Goal: Task Accomplishment & Management: Complete application form

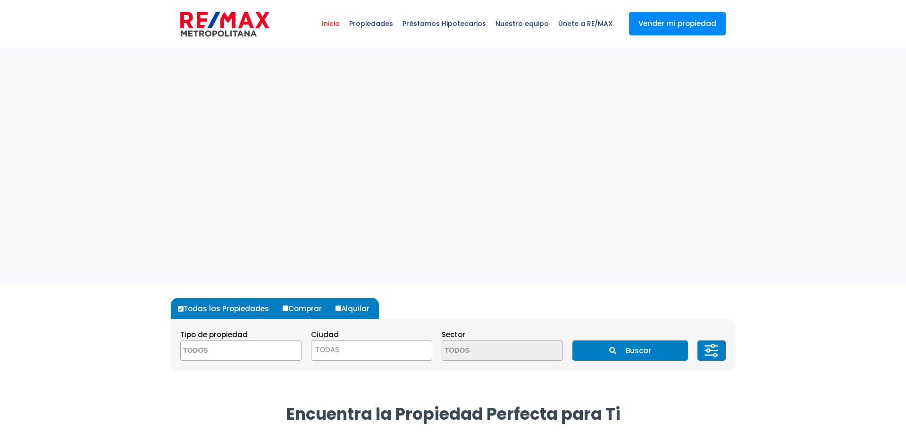
select select
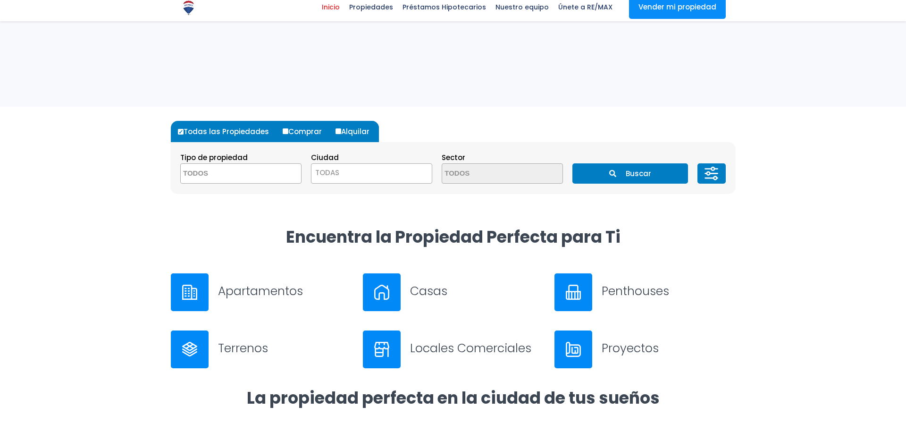
scroll to position [407, 0]
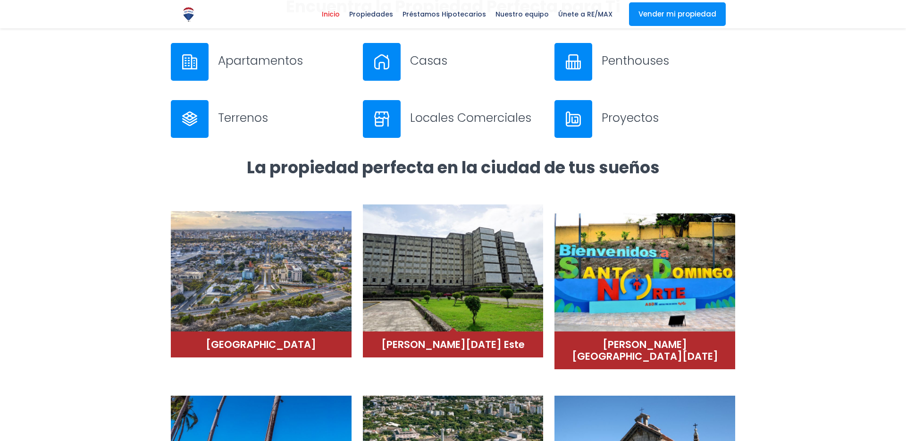
click at [503, 270] on img at bounding box center [453, 267] width 181 height 127
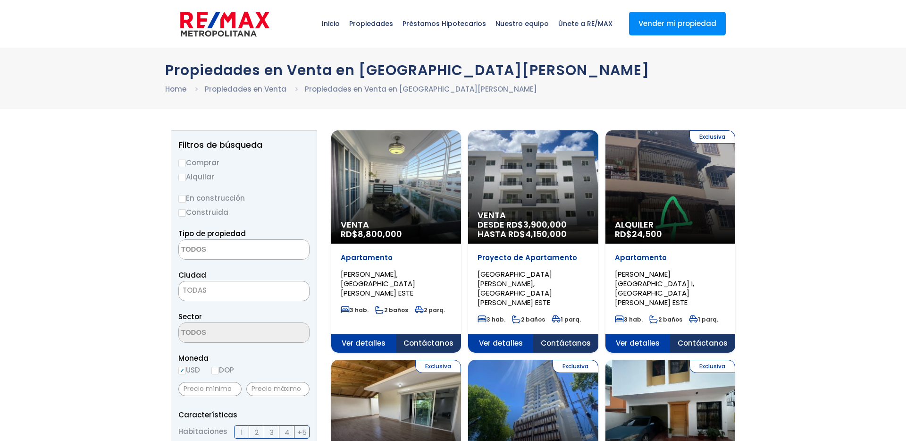
select select
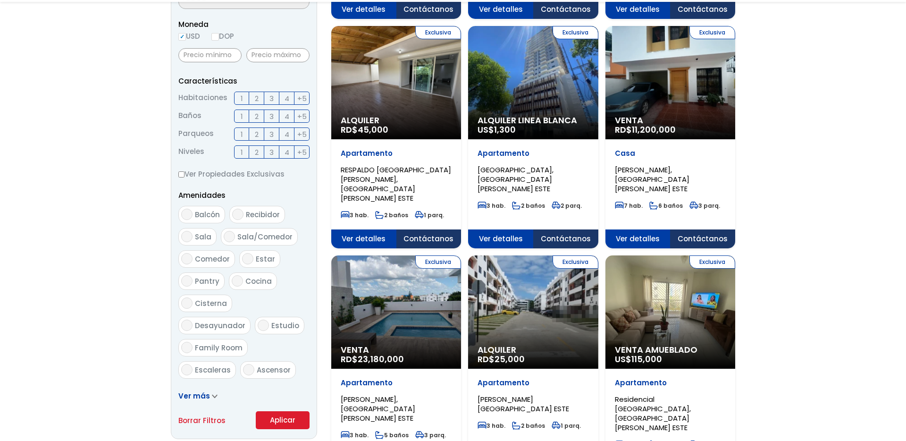
scroll to position [411, 0]
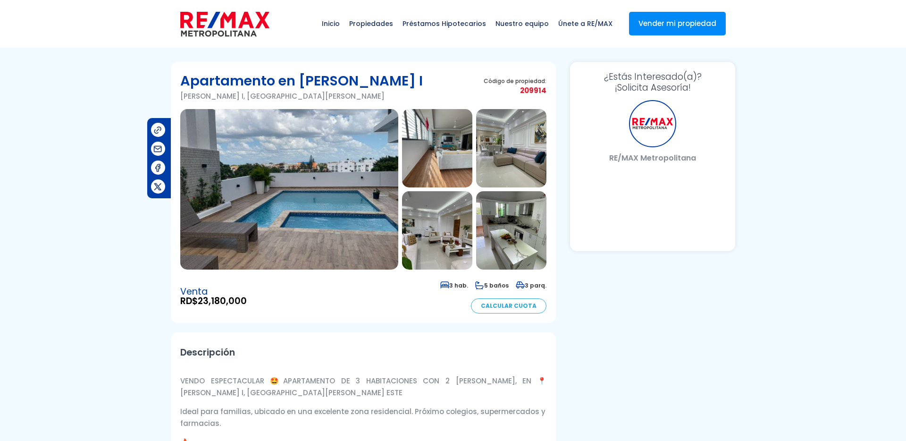
select select "DO"
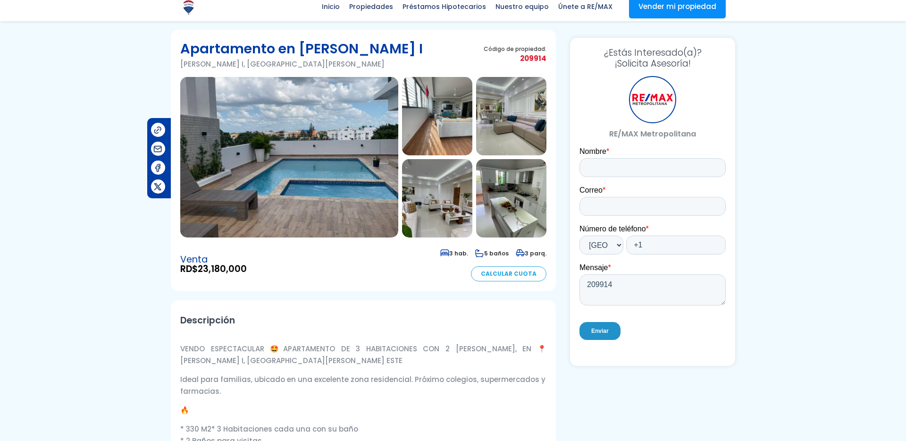
scroll to position [54, 0]
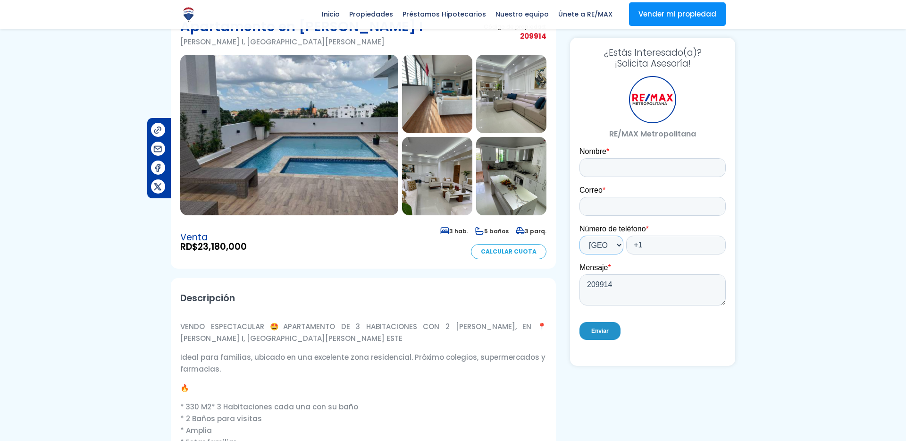
click at [606, 246] on select "* Afghanistan (‫افغانستان‬‎) Albania (Shqipëri) Algeria (‫الجزائر‬‎) American S…" at bounding box center [602, 244] width 44 height 19
click at [580, 235] on select "* Afghanistan (‫افغانستان‬‎) Albania (Shqipëri) Algeria (‫الجزائر‬‎) American S…" at bounding box center [602, 244] width 44 height 19
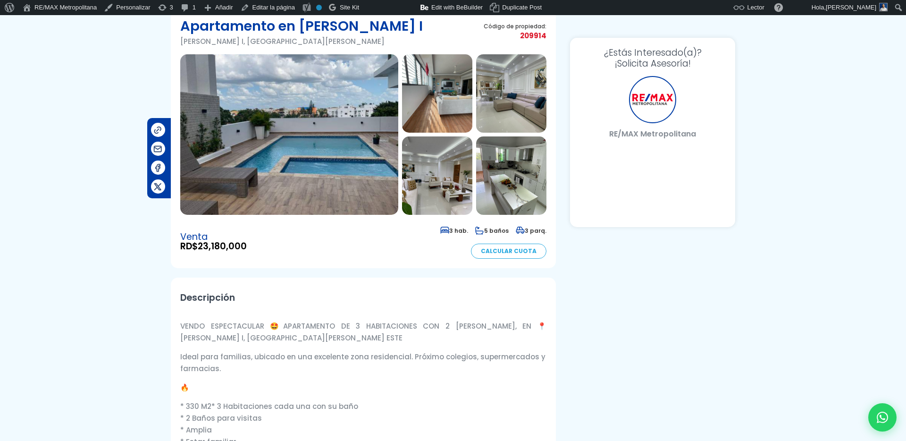
select select "DO"
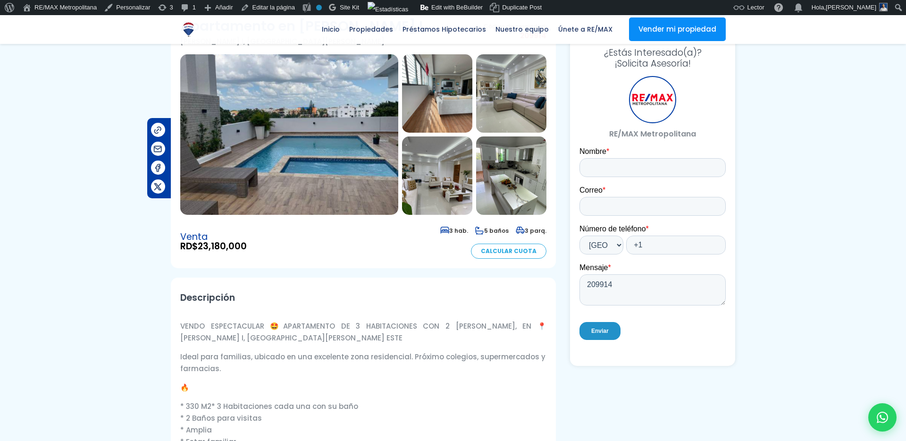
scroll to position [54, 0]
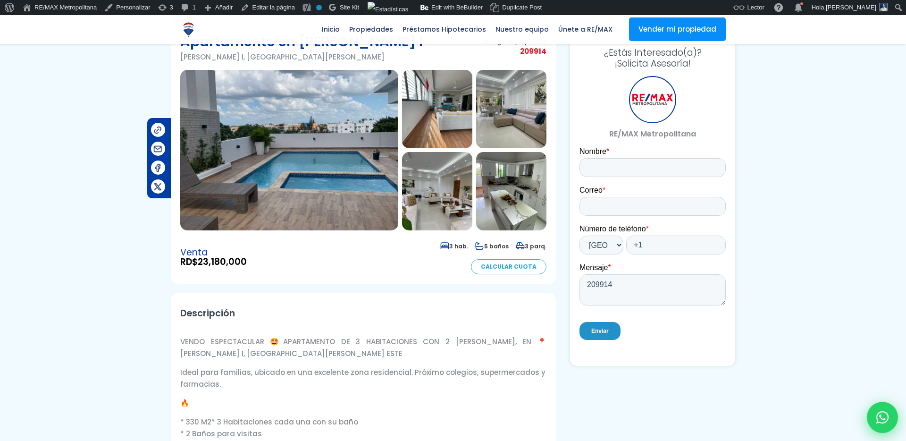
click at [884, 411] on icon at bounding box center [882, 417] width 12 height 12
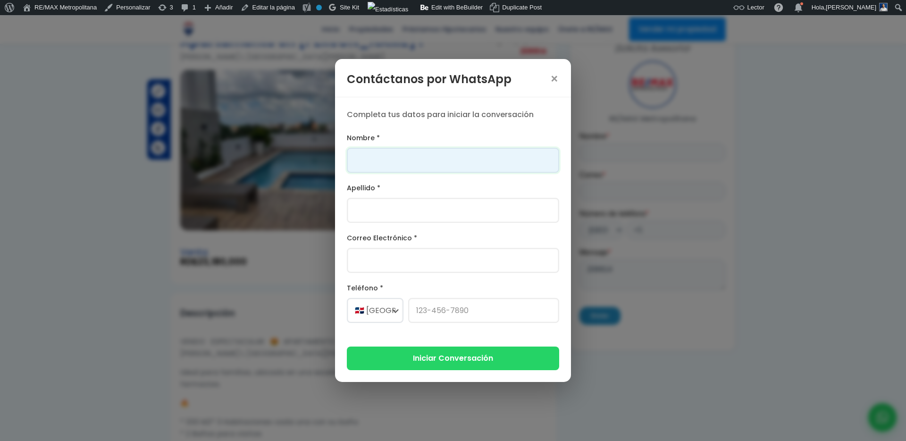
click at [462, 155] on input "Nombre *" at bounding box center [453, 160] width 212 height 25
type input "Franklin"
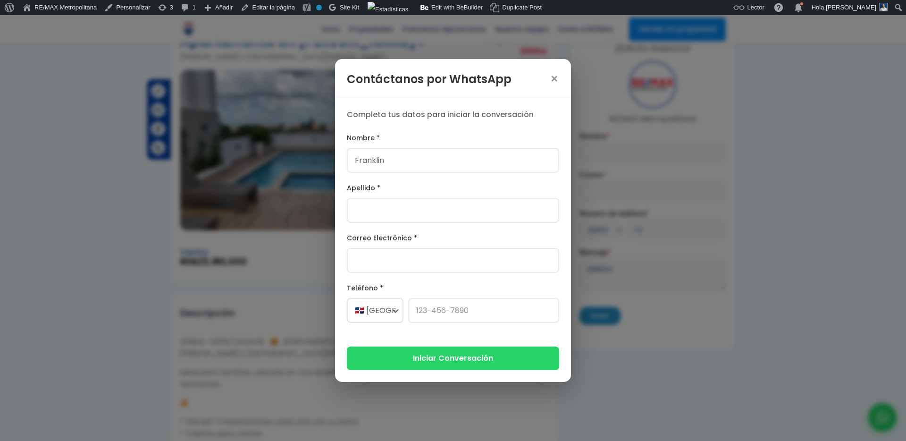
type input "Gonzalez"
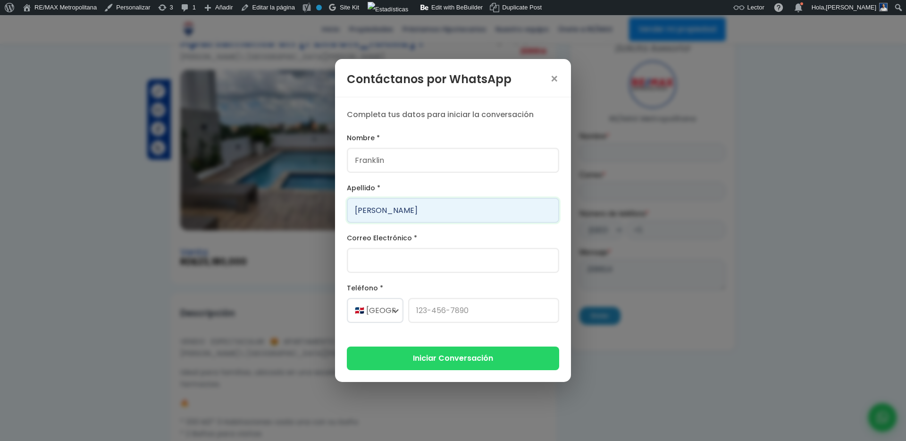
type input "franklin.a.marte@gmail.com"
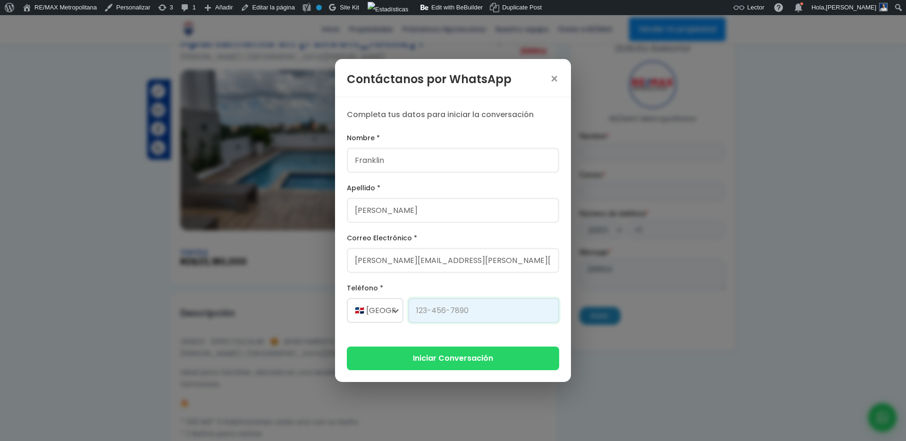
type input "829-619-1904"
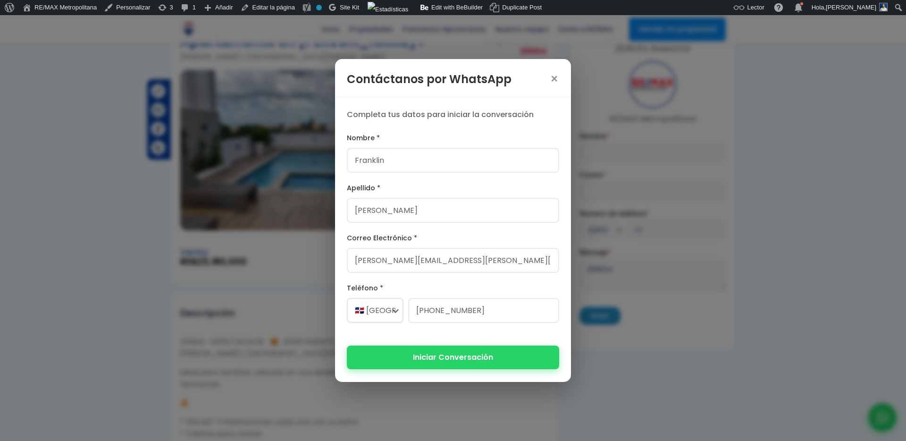
click at [438, 361] on button "Iniciar Conversación" at bounding box center [453, 356] width 212 height 23
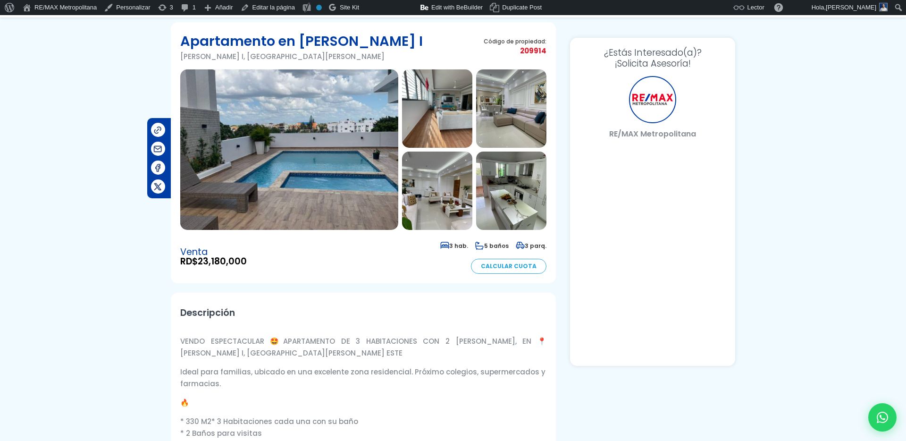
select select "DO"
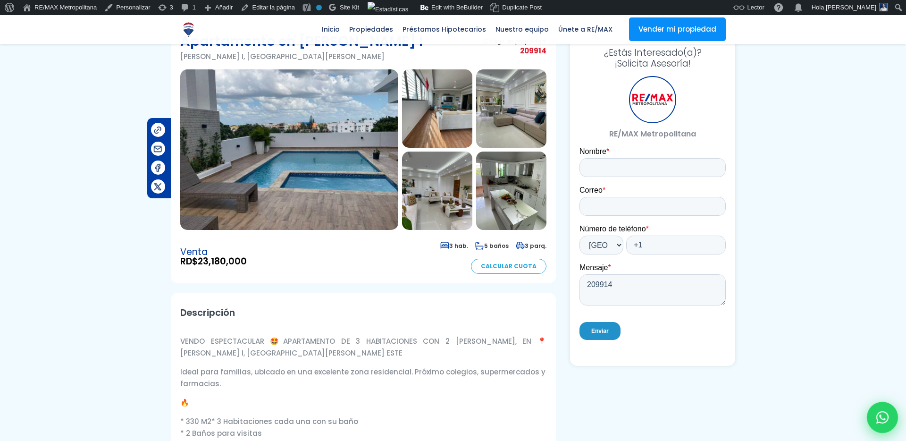
click at [885, 422] on icon at bounding box center [882, 417] width 12 height 12
type input "Franklin"
type input "Gonzalez"
type input "[PERSON_NAME][EMAIL_ADDRESS][PERSON_NAME][DOMAIN_NAME]"
type input "[PHONE_NUMBER]"
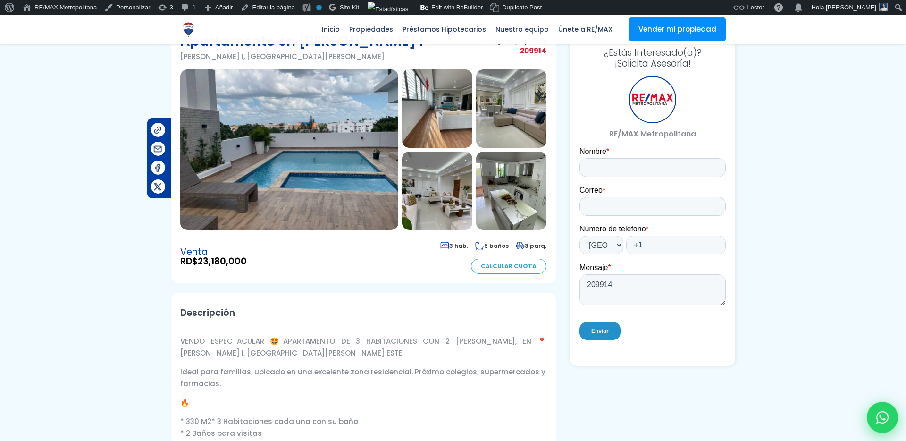
scroll to position [54, 0]
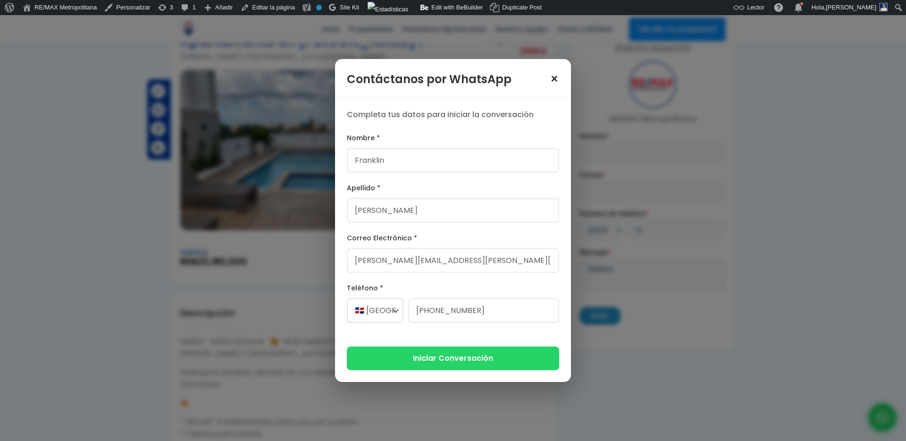
click at [558, 76] on span "×" at bounding box center [554, 79] width 9 height 13
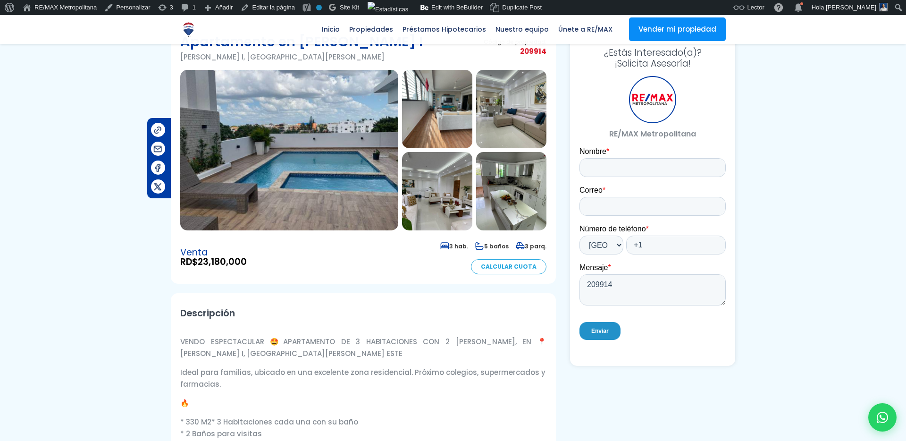
scroll to position [13, 0]
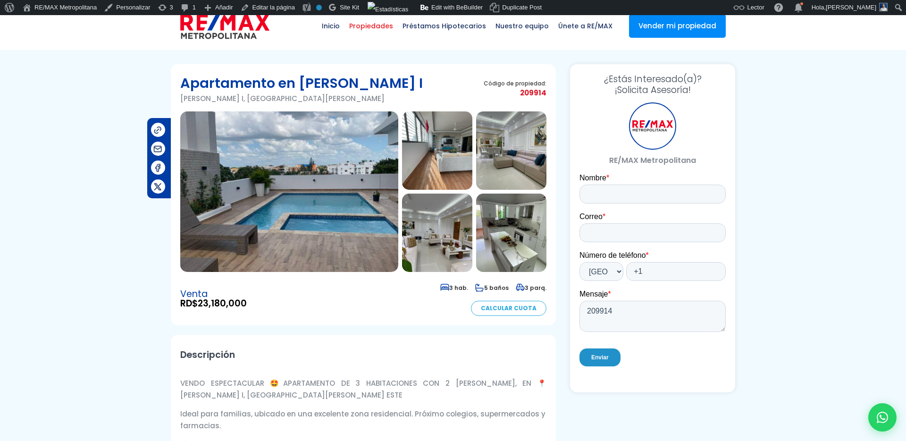
click at [390, 33] on span "Propiedades" at bounding box center [370, 26] width 53 height 28
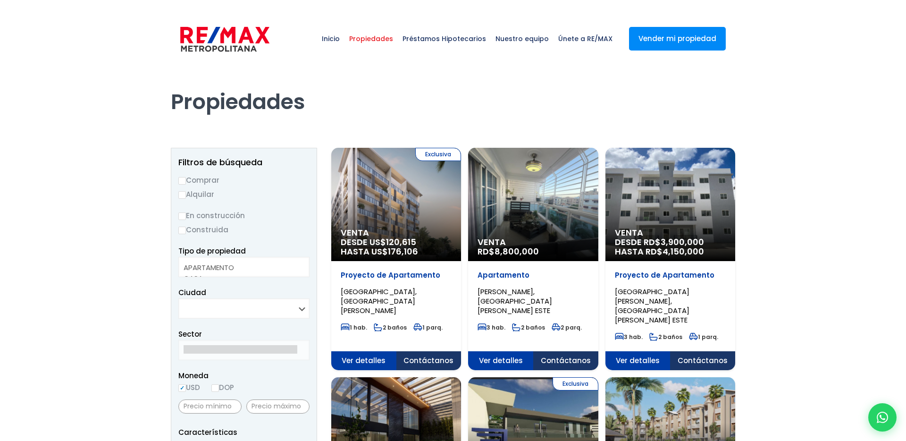
select select
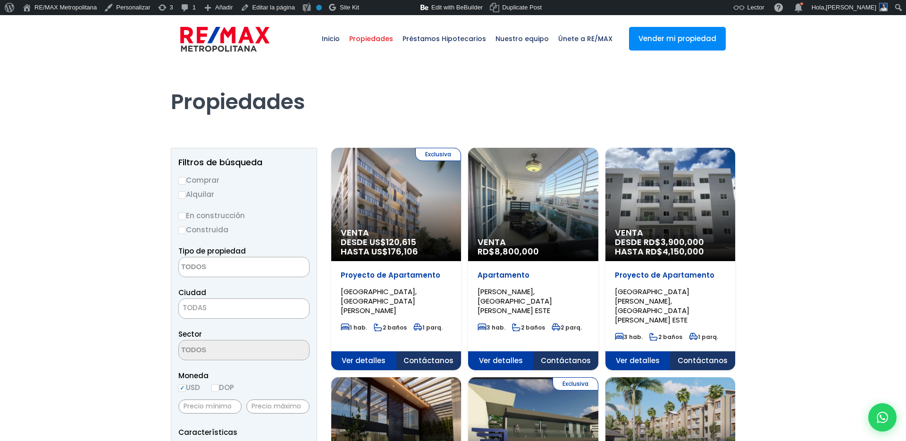
scroll to position [44, 0]
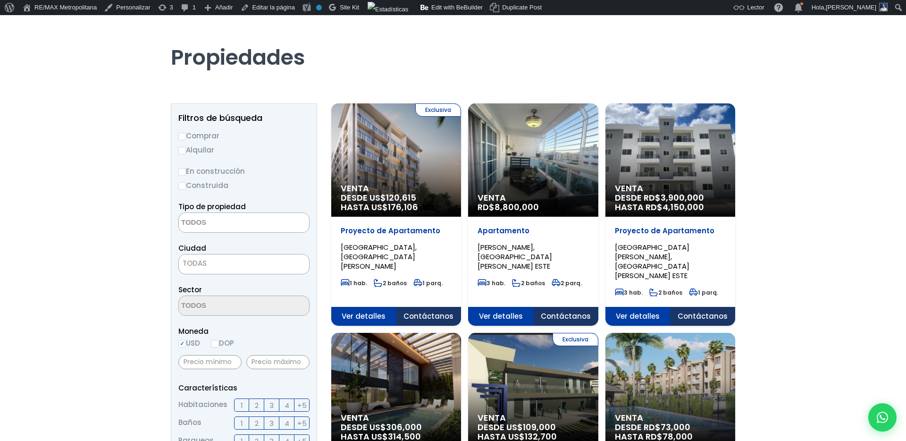
click at [461, 217] on div "Venta DESDE RD$ 73,000 HASTA RD$ 78,000" at bounding box center [396, 159] width 130 height 113
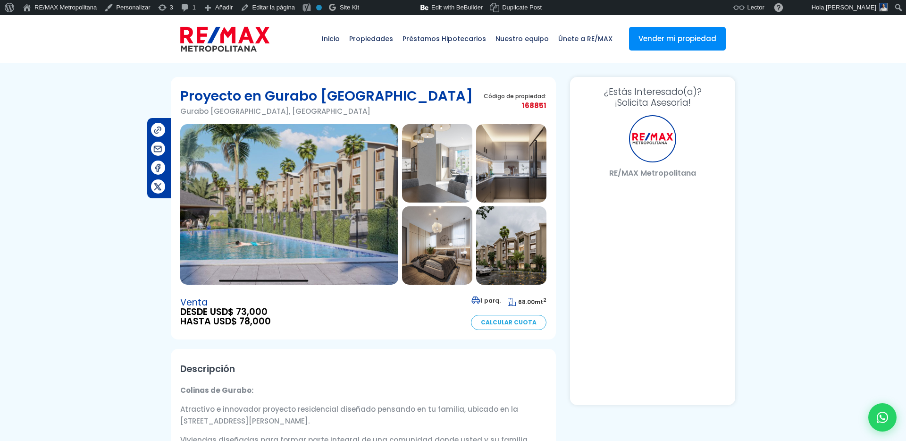
select select "DO"
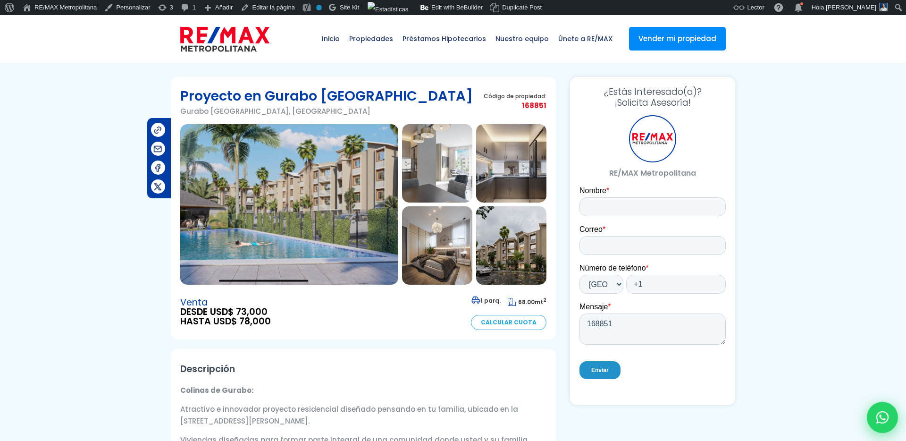
click at [884, 414] on icon at bounding box center [882, 417] width 12 height 12
type input "Franklin"
type input "[PERSON_NAME]"
type input "[PERSON_NAME][EMAIL_ADDRESS][PERSON_NAME][DOMAIN_NAME]"
type input "[PHONE_NUMBER]"
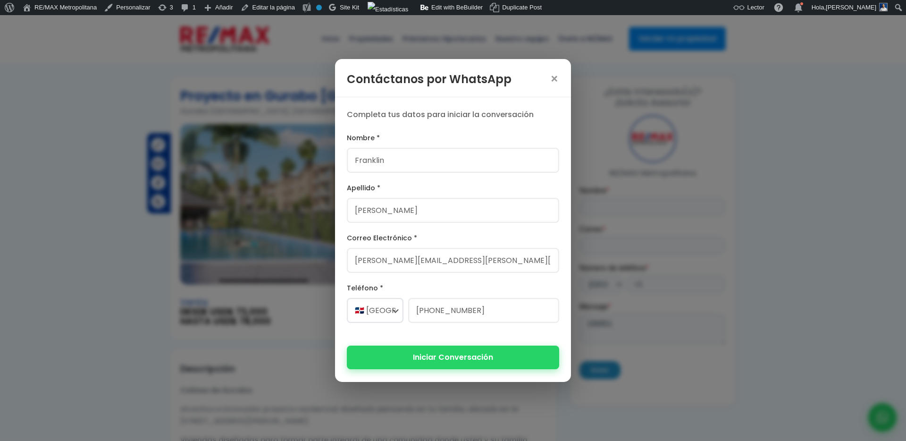
click at [483, 361] on button "Iniciar Conversación" at bounding box center [453, 356] width 212 height 23
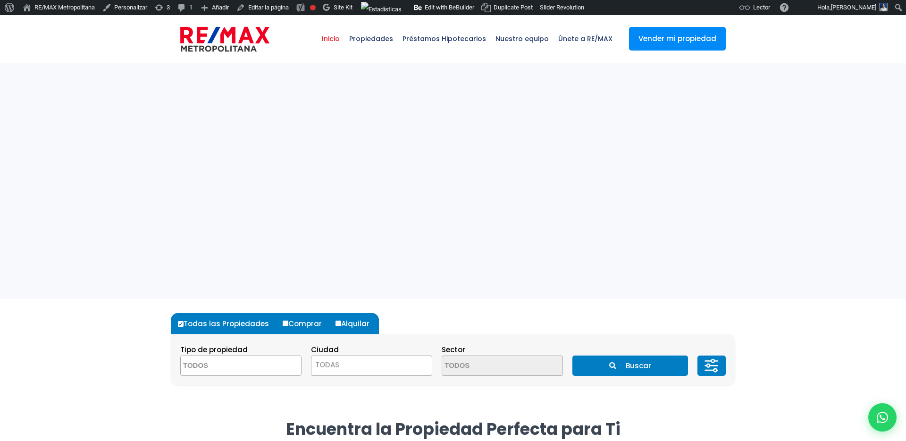
select select
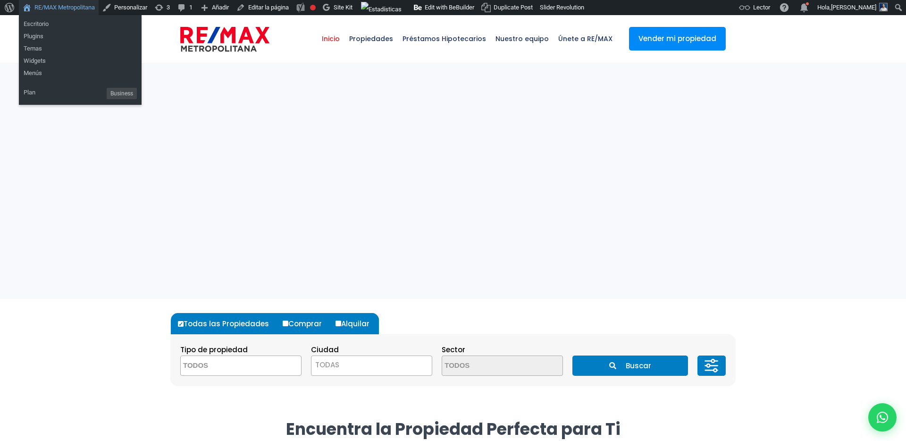
click at [68, 8] on link "RE/MAX Metropolitana" at bounding box center [59, 7] width 80 height 15
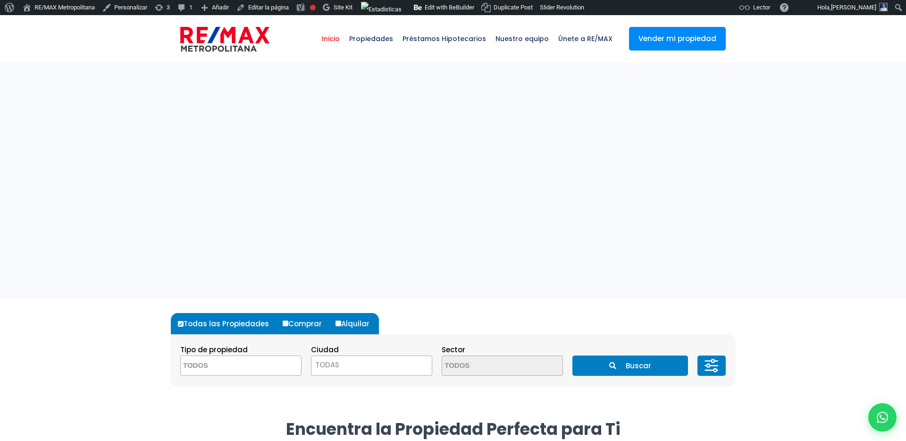
select select
